Goal: Book appointment/travel/reservation

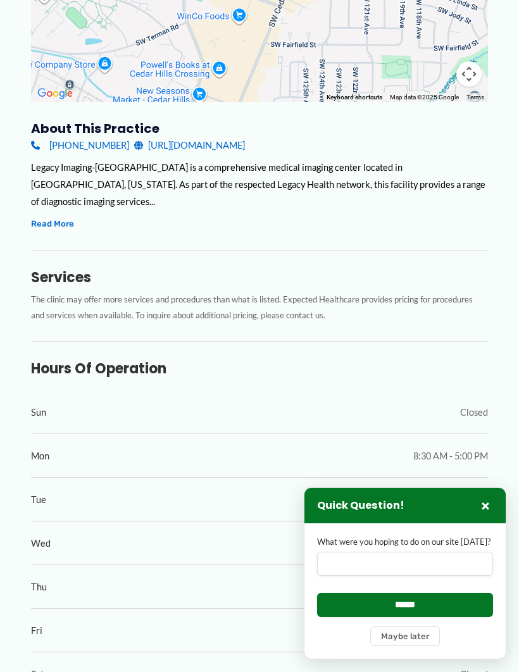
scroll to position [346, 0]
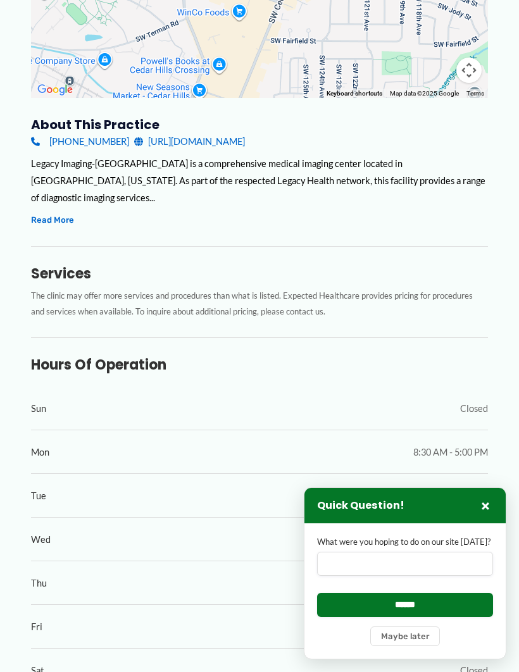
click at [485, 513] on button "×" at bounding box center [485, 505] width 15 height 15
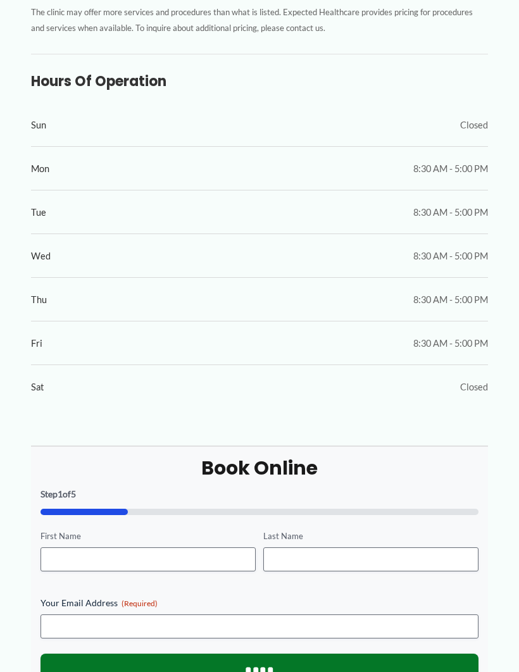
scroll to position [630, 0]
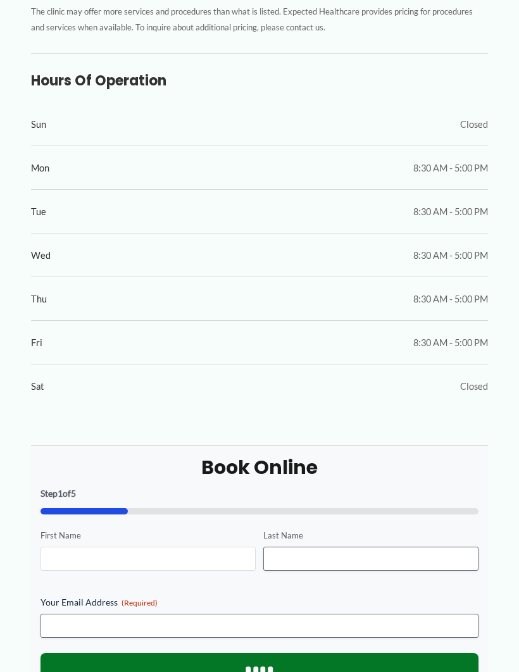
click at [98, 547] on input "First Name" at bounding box center [147, 559] width 215 height 24
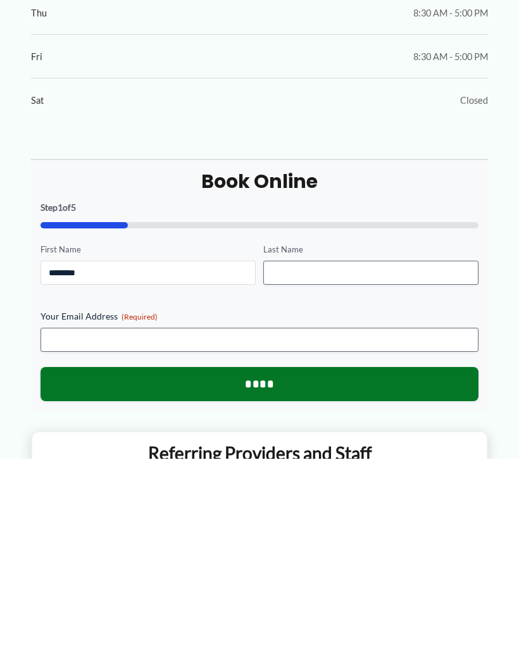
type input "********"
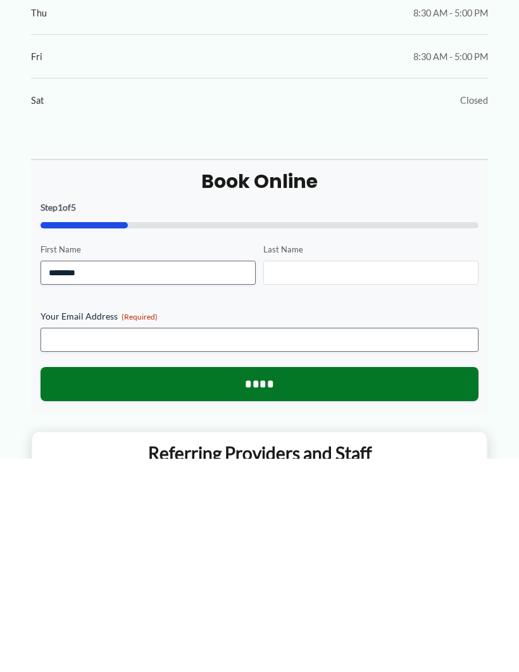
click at [287, 474] on input "Last Name" at bounding box center [370, 486] width 215 height 24
type input "*********"
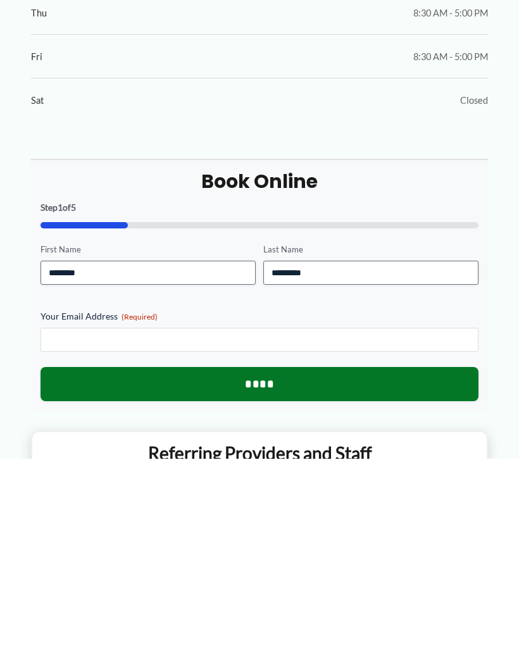
click at [92, 541] on input "Your Email Address (Required)" at bounding box center [259, 553] width 438 height 24
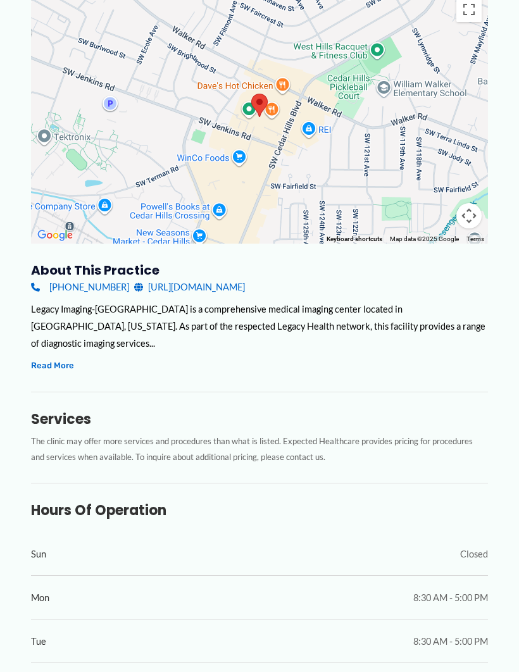
scroll to position [0, 0]
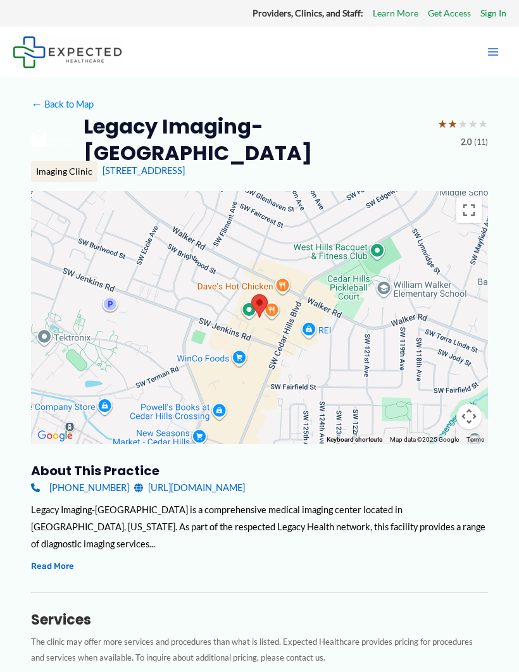
type input "**********"
click at [259, 343] on div at bounding box center [259, 317] width 457 height 253
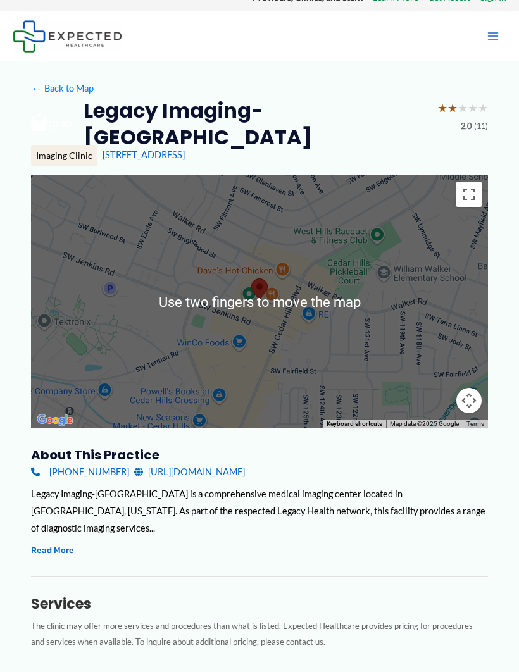
scroll to position [13, 0]
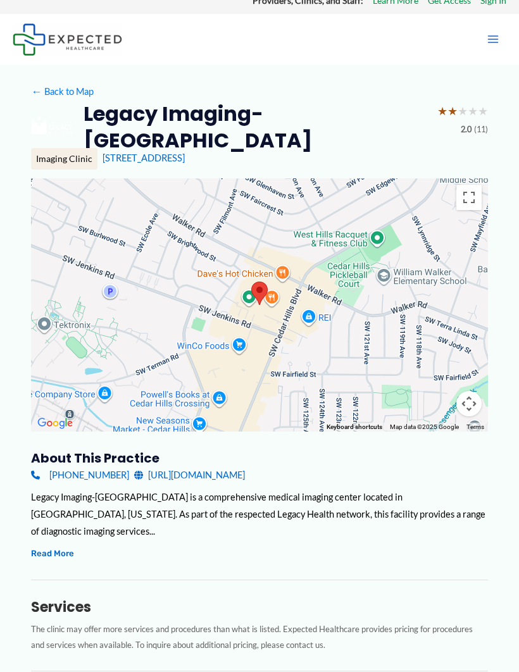
click at [446, 508] on div "Legacy Imaging-[GEOGRAPHIC_DATA] is a comprehensive medical imaging center loca…" at bounding box center [259, 513] width 457 height 51
click at [411, 512] on div "Legacy Imaging-[GEOGRAPHIC_DATA] is a comprehensive medical imaging center loca…" at bounding box center [259, 513] width 457 height 51
click at [394, 521] on div "Legacy Imaging-[GEOGRAPHIC_DATA] is a comprehensive medical imaging center loca…" at bounding box center [259, 524] width 457 height 73
click at [383, 511] on div "Legacy Imaging-[GEOGRAPHIC_DATA] is a comprehensive medical imaging center loca…" at bounding box center [259, 513] width 457 height 51
click at [383, 493] on div "Legacy Imaging-[GEOGRAPHIC_DATA] is a comprehensive medical imaging center loca…" at bounding box center [259, 513] width 457 height 51
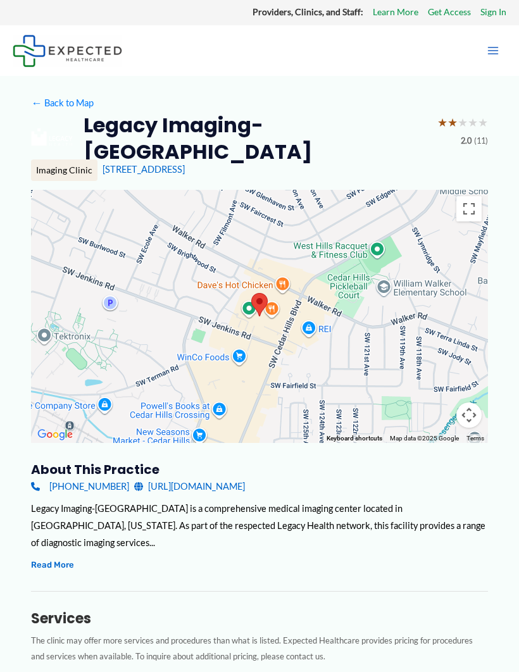
scroll to position [3, 0]
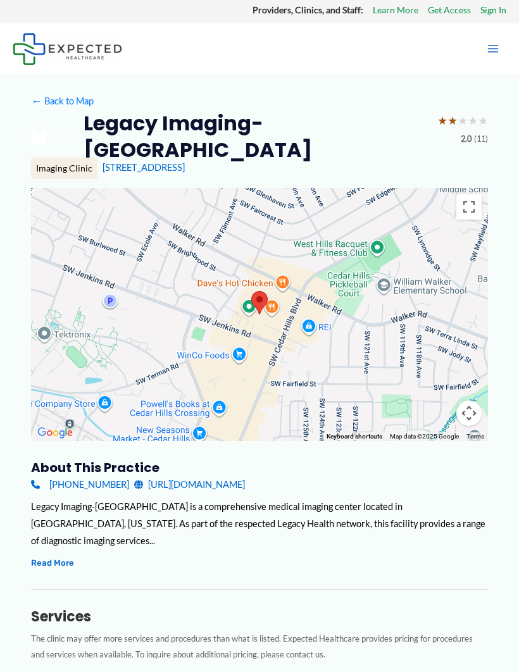
click at [236, 486] on link "[URL][DOMAIN_NAME]" at bounding box center [189, 484] width 111 height 17
